Goal: Task Accomplishment & Management: Use online tool/utility

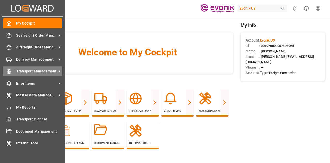
click at [40, 70] on span "Transport Management" at bounding box center [36, 71] width 41 height 5
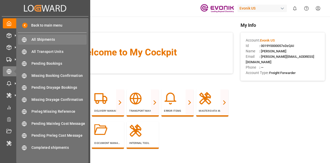
click at [53, 41] on span "All Shipments" at bounding box center [58, 39] width 55 height 5
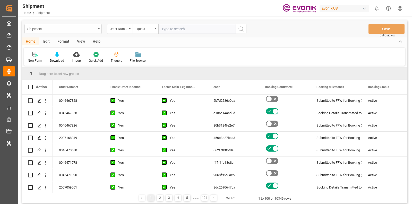
click at [80, 29] on div "Shipment" at bounding box center [61, 28] width 69 height 6
type input "[PERSON_NAME]"
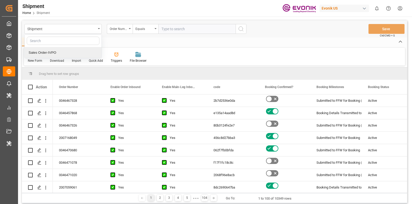
click at [73, 47] on div at bounding box center [63, 41] width 77 height 13
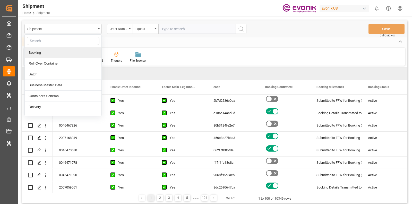
click at [70, 43] on input "text" at bounding box center [63, 41] width 73 height 8
type input "sa"
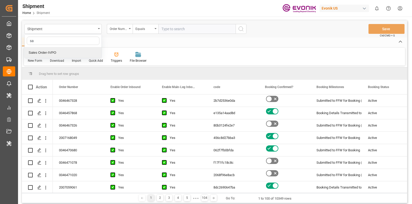
click at [69, 53] on div "Sales Order-IVPO" at bounding box center [63, 52] width 77 height 11
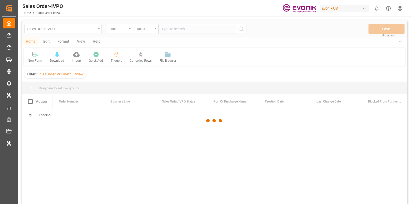
click at [47, 41] on div "Edit" at bounding box center [46, 41] width 14 height 9
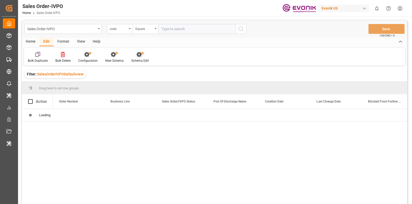
click at [135, 61] on div "Schema Edit" at bounding box center [140, 60] width 18 height 5
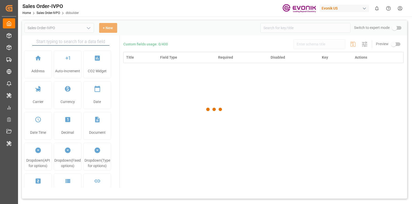
type input "Sales Order-IVPO"
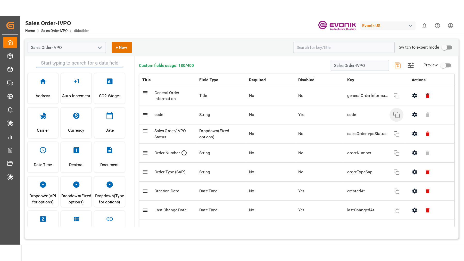
scroll to position [115, 0]
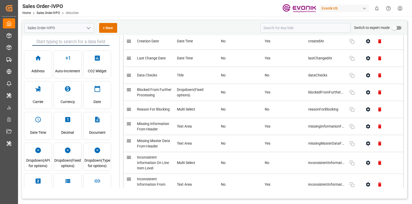
click at [329, 115] on td at bounding box center [382, 109] width 44 height 17
click at [329, 111] on icon "button" at bounding box center [368, 109] width 4 height 4
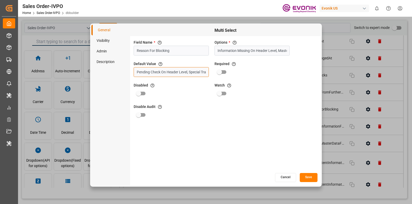
click at [161, 73] on input "Pending Check On Header Level, Special Transport Requirements Unchecked" at bounding box center [171, 72] width 75 height 10
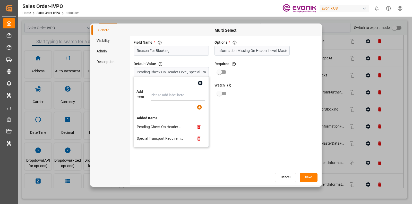
click at [275, 163] on div "Cancel Save" at bounding box center [225, 177] width 191 height 10
click at [284, 163] on div "Multi Select Field Name * The title of the field that will be shown in UI Reaso…" at bounding box center [225, 105] width 191 height 160
click at [284, 163] on button "Cancel" at bounding box center [285, 177] width 21 height 9
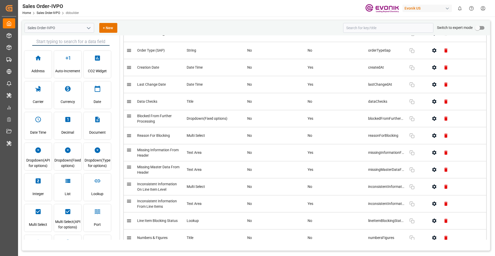
scroll to position [90, 0]
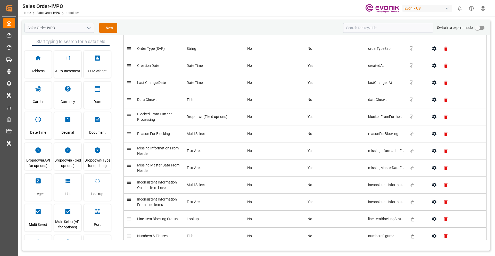
click at [329, 132] on icon "button" at bounding box center [433, 133] width 5 height 5
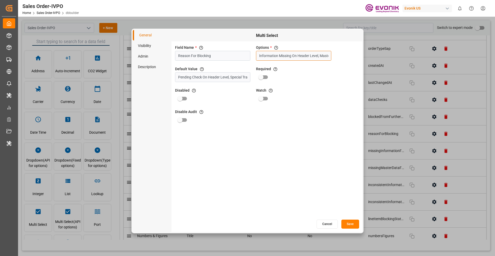
click at [279, 54] on input "Information Missing On Header Level, Master Data Missing On Header Level, Incon…" at bounding box center [293, 56] width 75 height 10
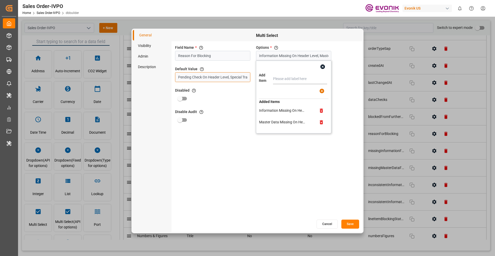
click at [223, 81] on input "Pending Check On Header Level, Special Transport Requirements Unchecked" at bounding box center [212, 77] width 75 height 10
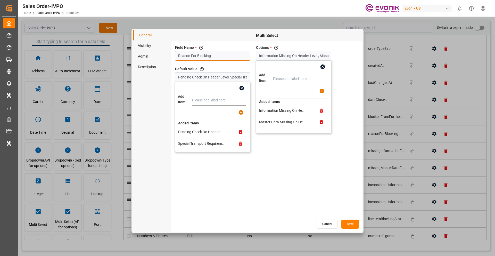
click at [217, 56] on input "Reason For Blocking" at bounding box center [212, 56] width 75 height 10
click at [323, 163] on button "Cancel" at bounding box center [326, 223] width 21 height 9
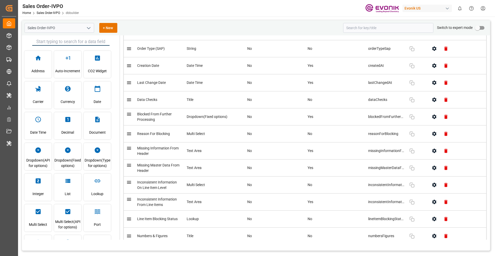
scroll to position [0, 0]
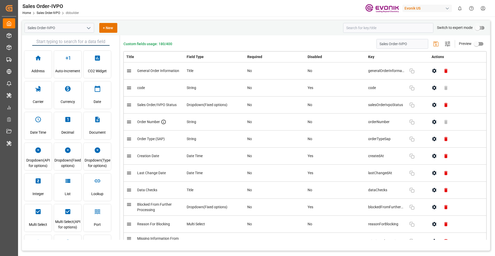
click at [329, 28] on input "primary checkbox" at bounding box center [476, 28] width 29 height 10
checkbox input "true"
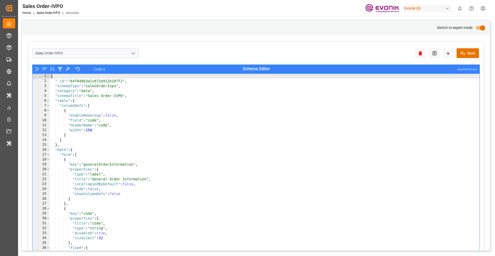
type textarea ""data": {"
click at [329, 149] on div "{ "_id" : "64f848b3a1c672e912b187f2" , "schemaType" : "salesOrderIvpo" , "categ…" at bounding box center [264, 173] width 429 height 199
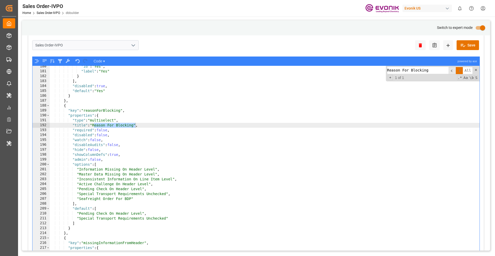
scroll to position [406, 0]
type input "Reason For Blocking"
click at [329, 29] on input "primary checkbox" at bounding box center [482, 28] width 29 height 10
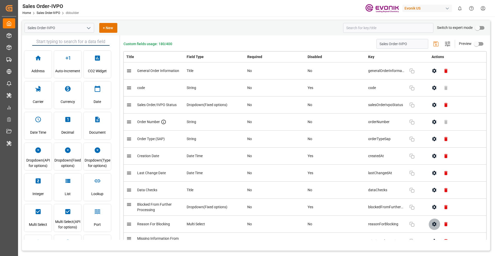
click at [329, 163] on button "button" at bounding box center [434, 224] width 12 height 12
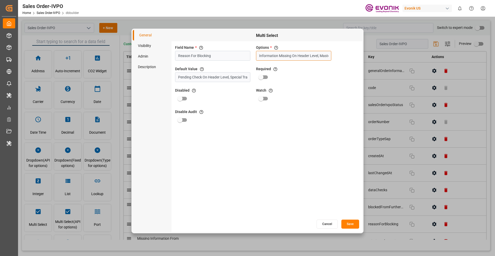
click at [297, 57] on input "Information Missing On Header Level, Master Data Missing On Header Level, Incon…" at bounding box center [293, 56] width 75 height 10
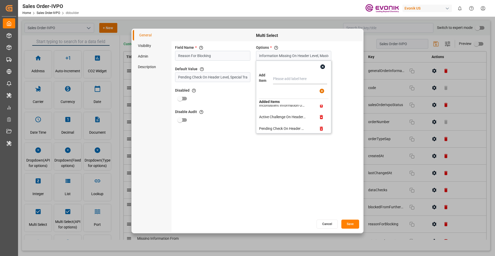
scroll to position [55, 0]
drag, startPoint x: 302, startPoint y: 124, endPoint x: 258, endPoint y: 124, distance: 43.8
click at [259, 124] on td "Seafreight Order For BDP" at bounding box center [286, 125] width 54 height 6
click at [329, 29] on div "General Visibility Admin Description Multi Select Field Name * The title of the…" at bounding box center [247, 128] width 495 height 256
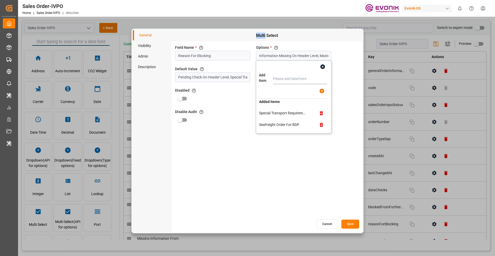
click at [329, 28] on div "General Visibility Admin Description Multi Select Field Name * The title of the…" at bounding box center [247, 128] width 495 height 256
click at [329, 163] on button "Cancel" at bounding box center [326, 223] width 21 height 9
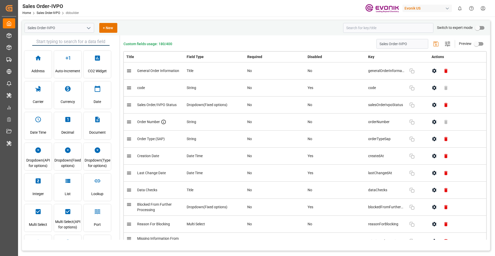
click at [329, 28] on input "primary checkbox" at bounding box center [476, 28] width 29 height 10
checkbox input "true"
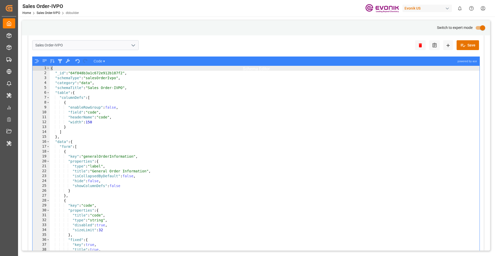
scroll to position [8, 0]
type textarea "},"
click at [329, 136] on div "{ "_id" : "64f848b3a1c672e912b187f2" , "schemaType" : "salesOrderIvpo" , "categ…" at bounding box center [264, 165] width 429 height 199
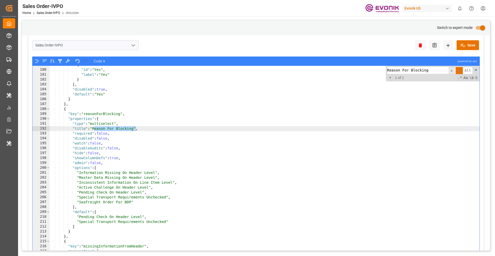
scroll to position [406, 0]
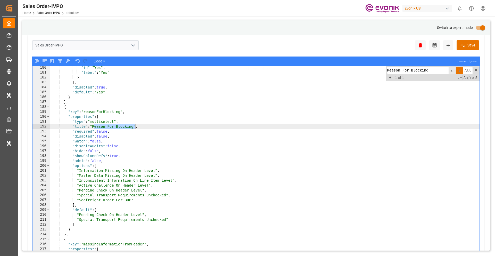
type input "Reason For Blocking"
type textarea ""Seafreight Order For BDP""
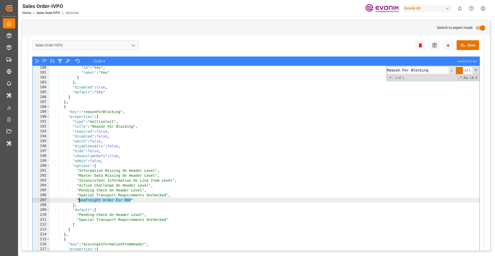
drag, startPoint x: 131, startPoint y: 199, endPoint x: 79, endPoint y: 199, distance: 52.6
click at [79, 163] on div ""id" : "Yes" , "label" : "Yes" } ] , "disabled" : true , "default" : "Yes" } } …" at bounding box center [264, 164] width 429 height 199
